Goal: Find specific page/section: Find specific page/section

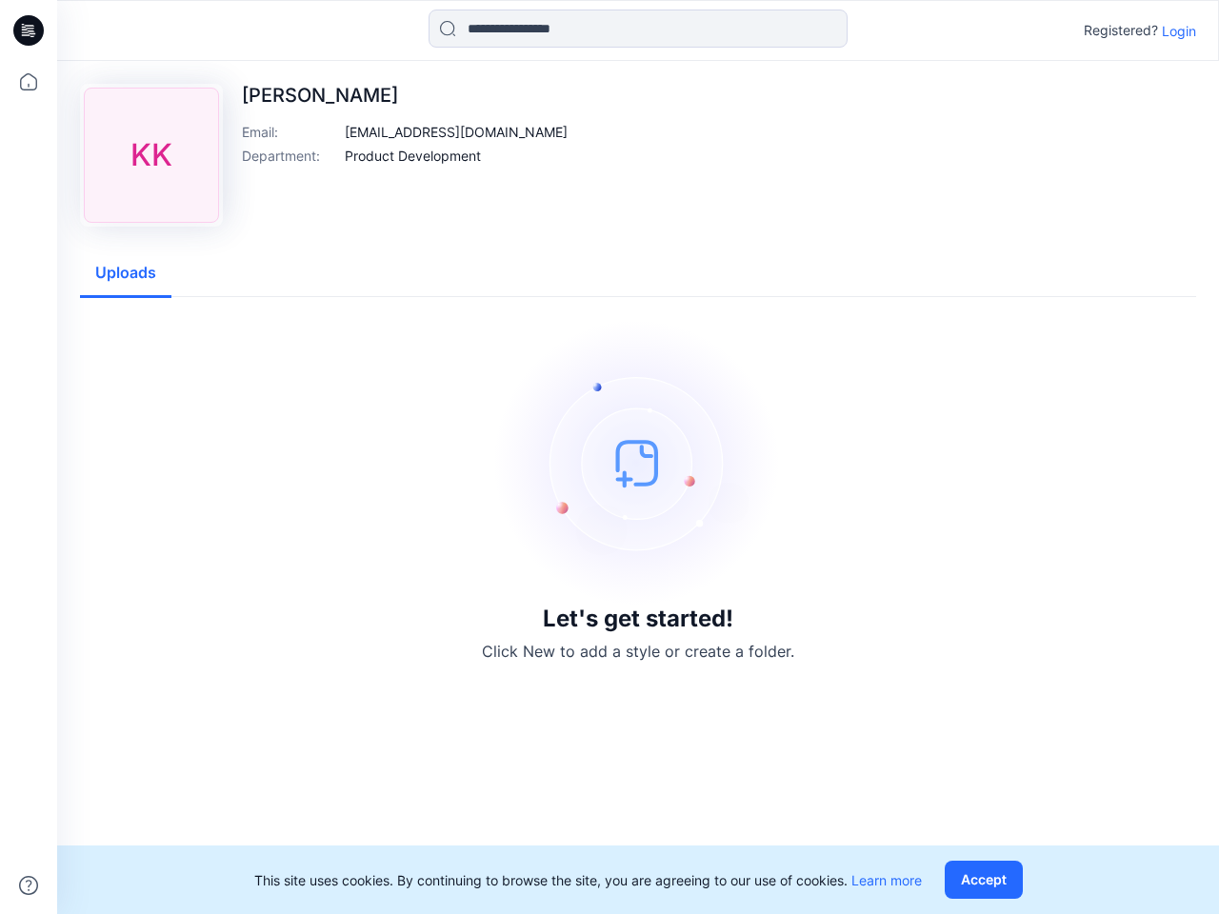
click at [610, 457] on img at bounding box center [638, 463] width 286 height 286
click at [30, 30] on icon at bounding box center [32, 30] width 8 height 1
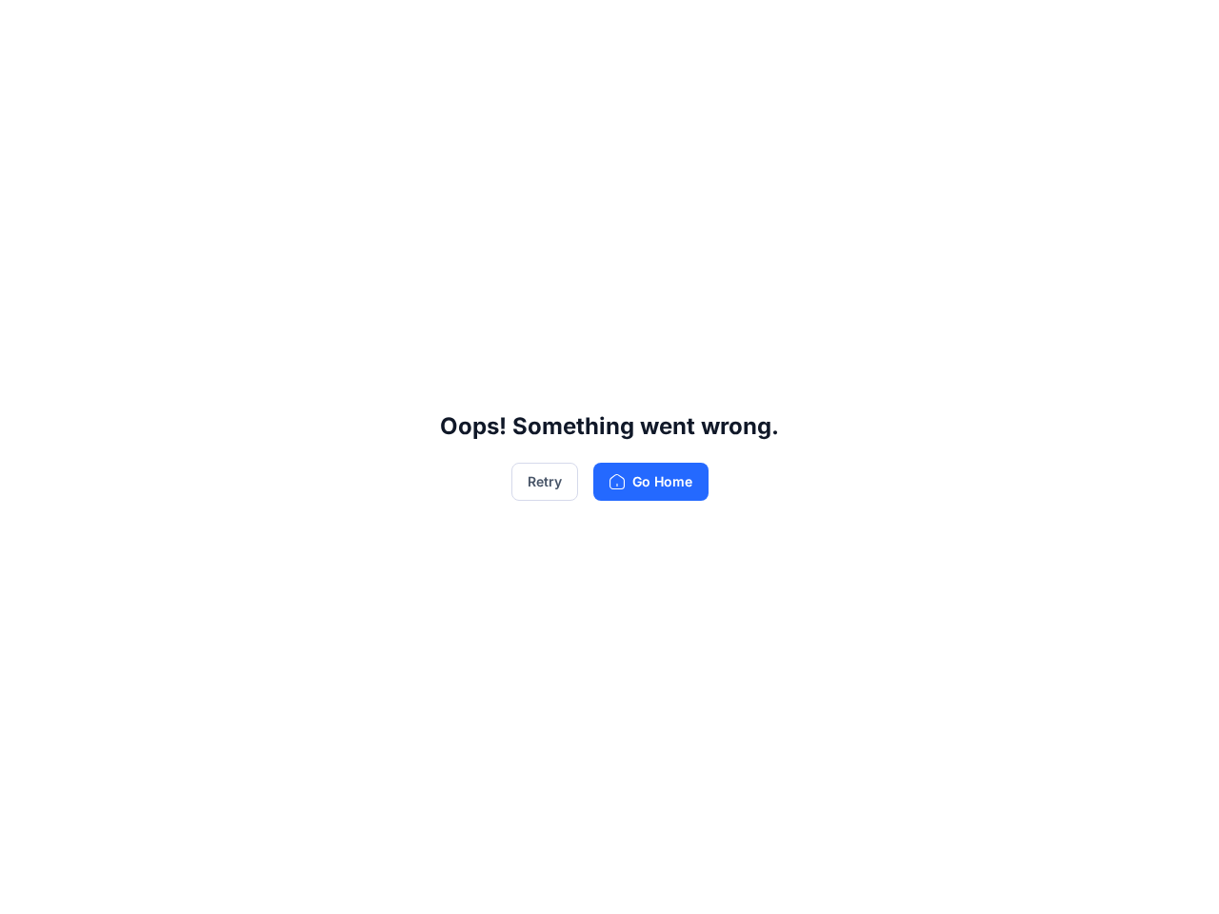
click at [29, 886] on div "Oops! Something went wrong. Retry Go Home" at bounding box center [609, 457] width 1219 height 914
click at [638, 29] on div "Oops! Something went wrong. Retry Go Home" at bounding box center [609, 457] width 1219 height 914
click at [1179, 30] on div "Oops! Something went wrong. Retry Go Home" at bounding box center [609, 457] width 1219 height 914
click at [456, 131] on div "Oops! Something went wrong. Retry Go Home" at bounding box center [609, 457] width 1219 height 914
click at [412, 155] on div "Oops! Something went wrong. Retry Go Home" at bounding box center [609, 457] width 1219 height 914
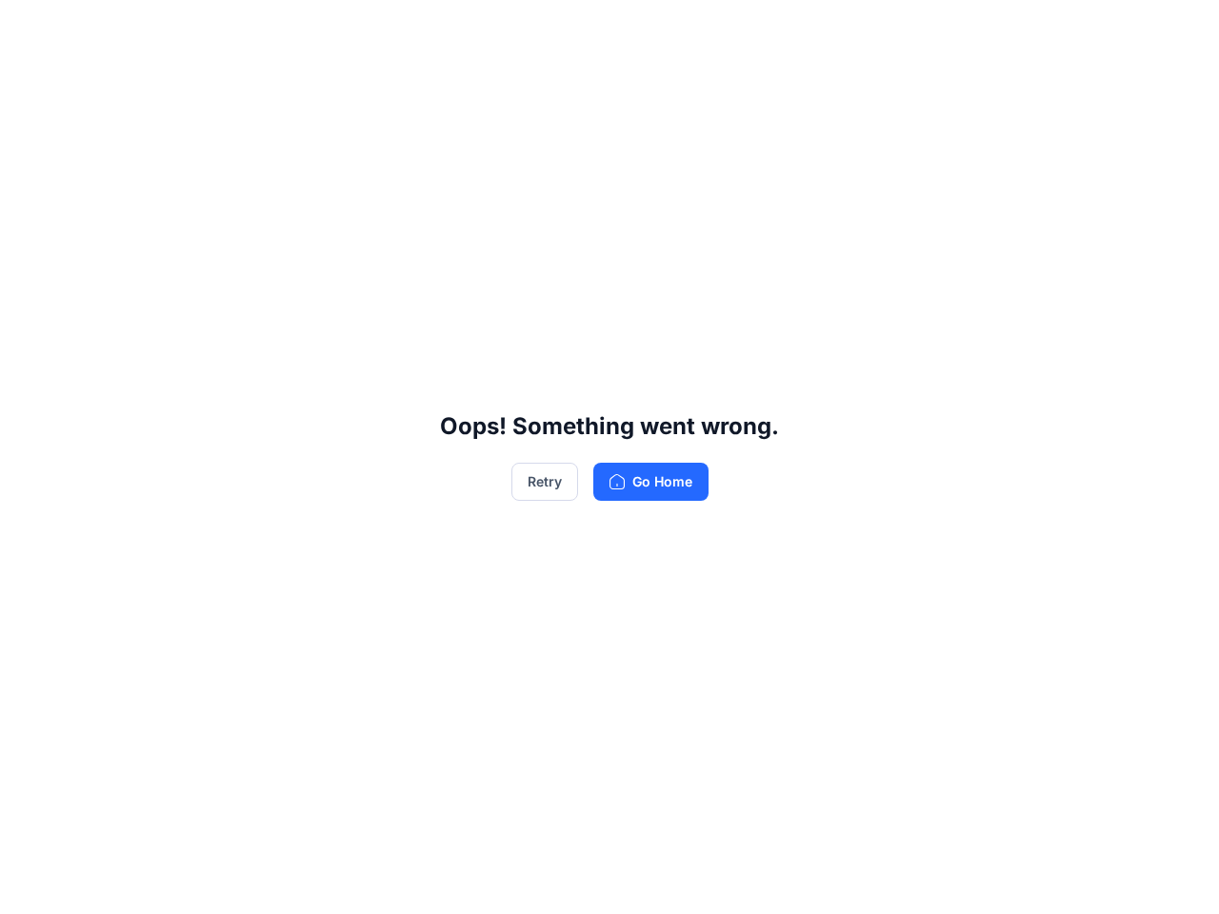
click at [126, 273] on div "Oops! Something went wrong. Retry Go Home" at bounding box center [609, 457] width 1219 height 914
click at [988, 880] on div "Oops! Something went wrong. Retry Go Home" at bounding box center [609, 457] width 1219 height 914
